Goal: Information Seeking & Learning: Learn about a topic

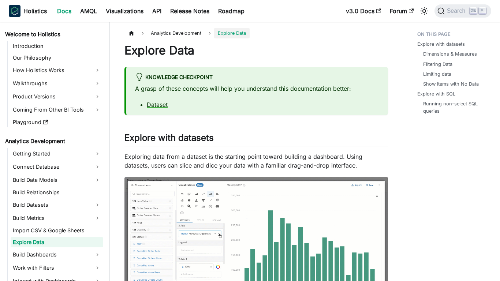
scroll to position [18, 0]
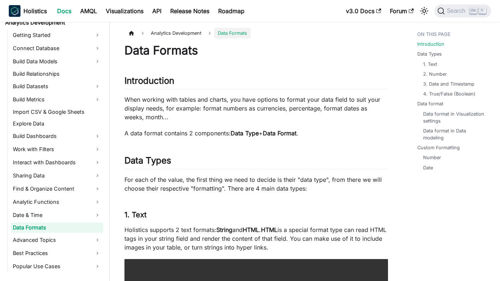
scroll to position [122, 0]
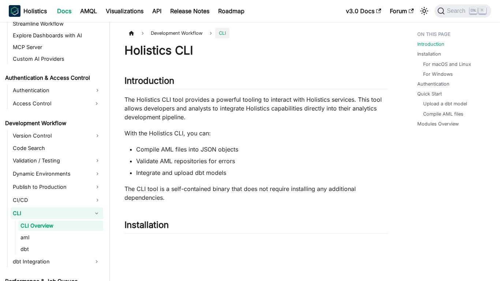
scroll to position [464, 0]
